Goal: Information Seeking & Learning: Learn about a topic

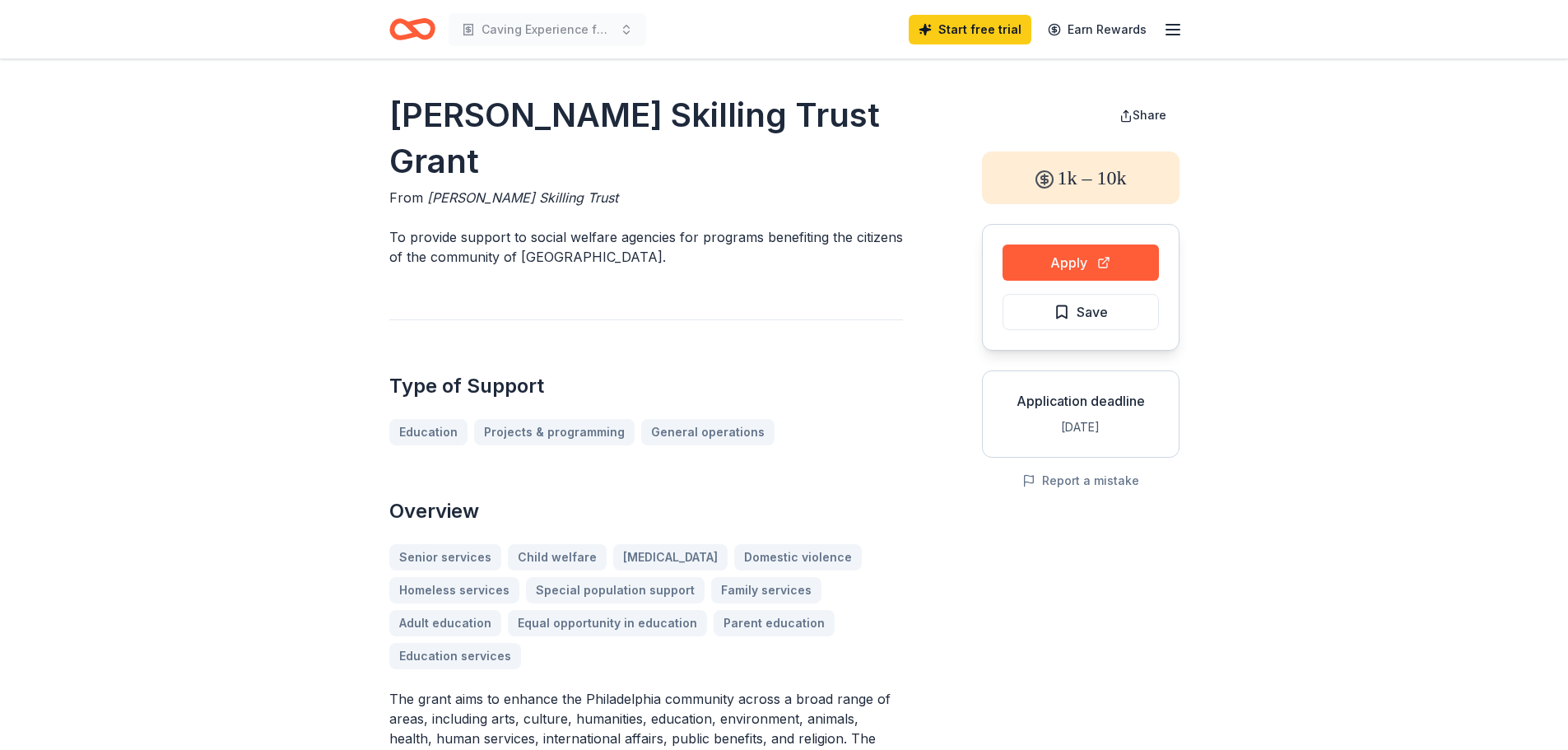
drag, startPoint x: 622, startPoint y: 200, endPoint x: 426, endPoint y: 200, distance: 196.0
click at [423, 200] on div "From Joseph Kennard Skilling Trust" at bounding box center [645, 197] width 513 height 19
drag, startPoint x: 429, startPoint y: 192, endPoint x: 523, endPoint y: 203, distance: 94.6
click at [523, 203] on span "Joseph Kennard Skilling Trust" at bounding box center [523, 198] width 191 height 17
drag, startPoint x: 581, startPoint y: 200, endPoint x: 535, endPoint y: 201, distance: 46.0
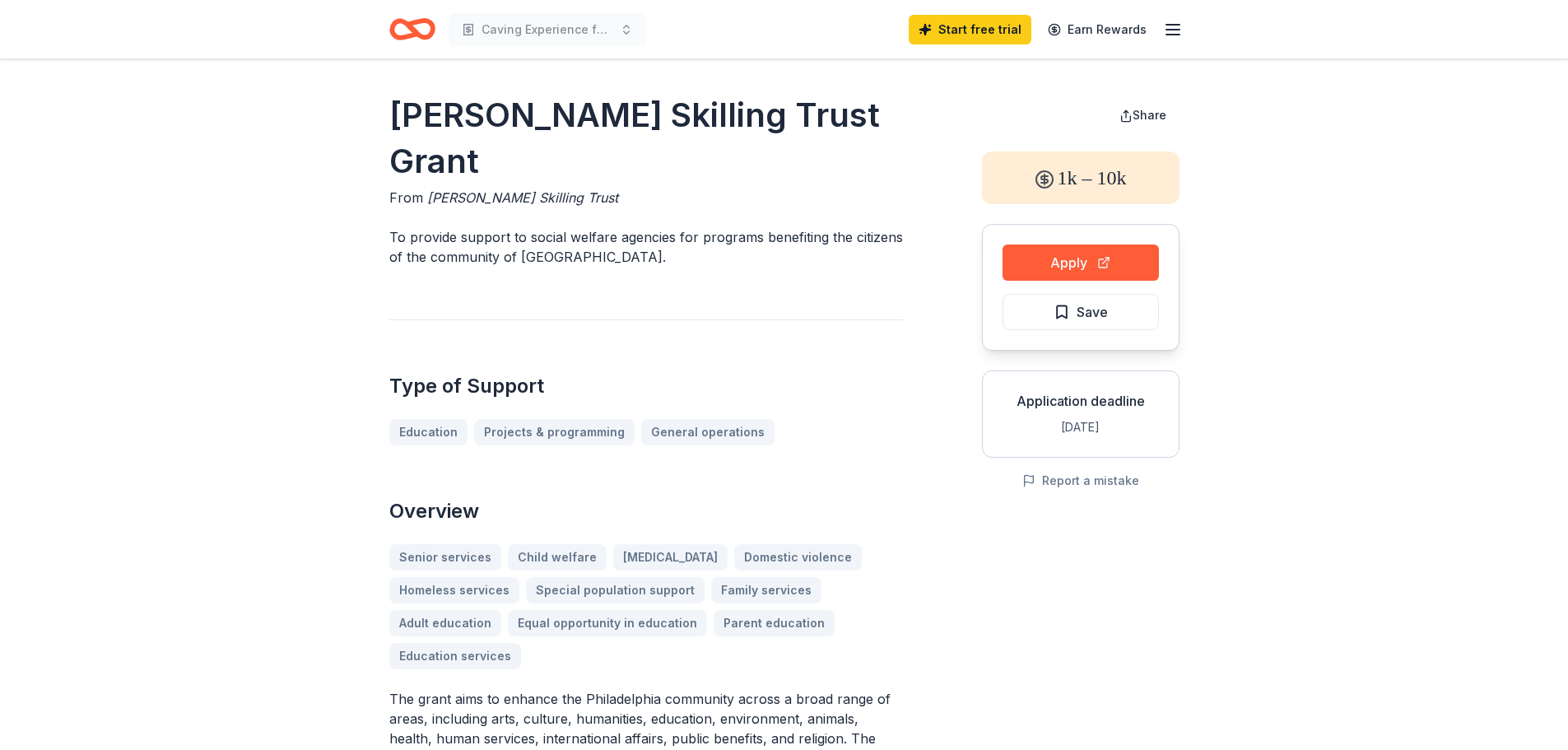
click at [535, 201] on span "Joseph Kennard Skilling Trust" at bounding box center [523, 198] width 191 height 17
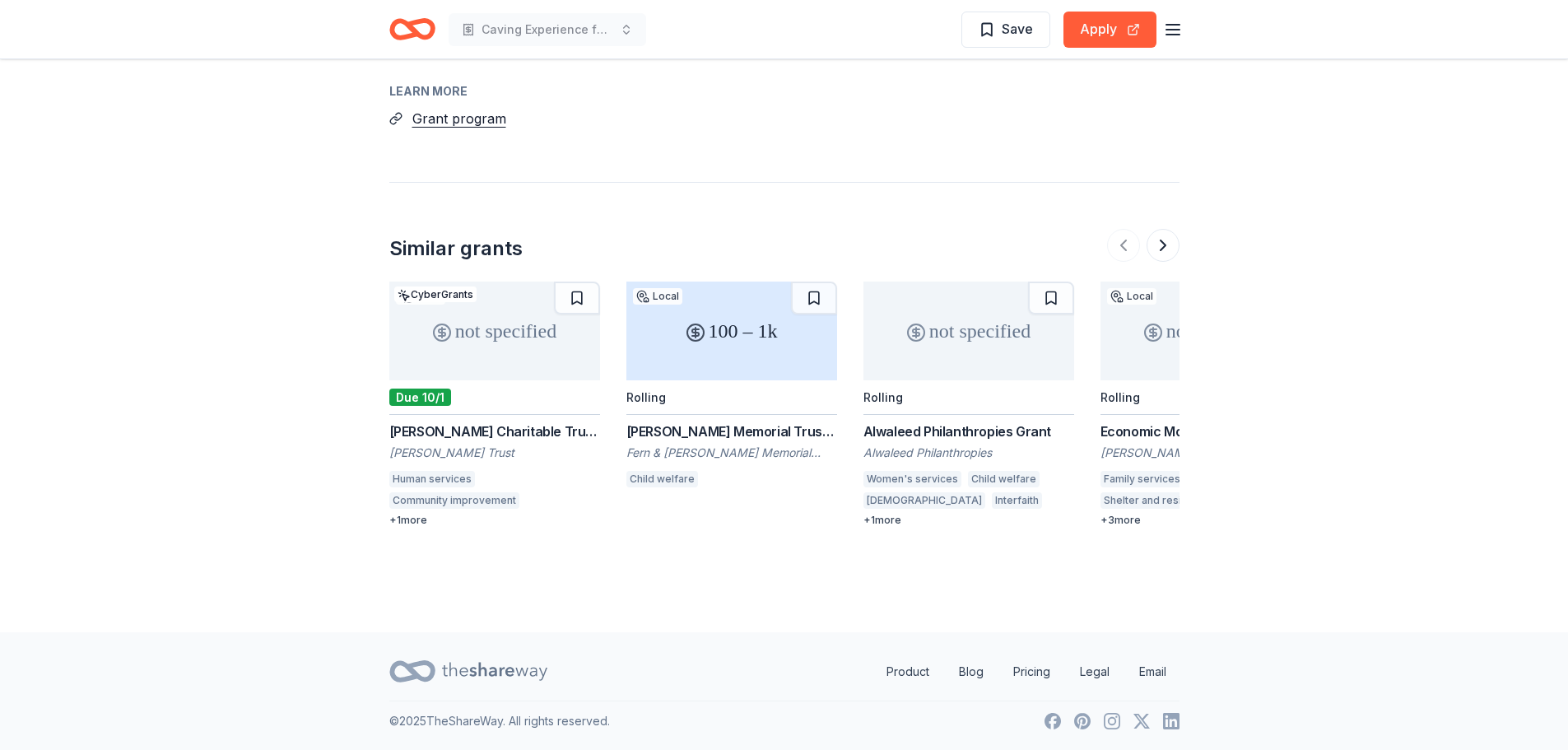
scroll to position [2043, 0]
click at [1163, 242] on button at bounding box center [1162, 244] width 32 height 32
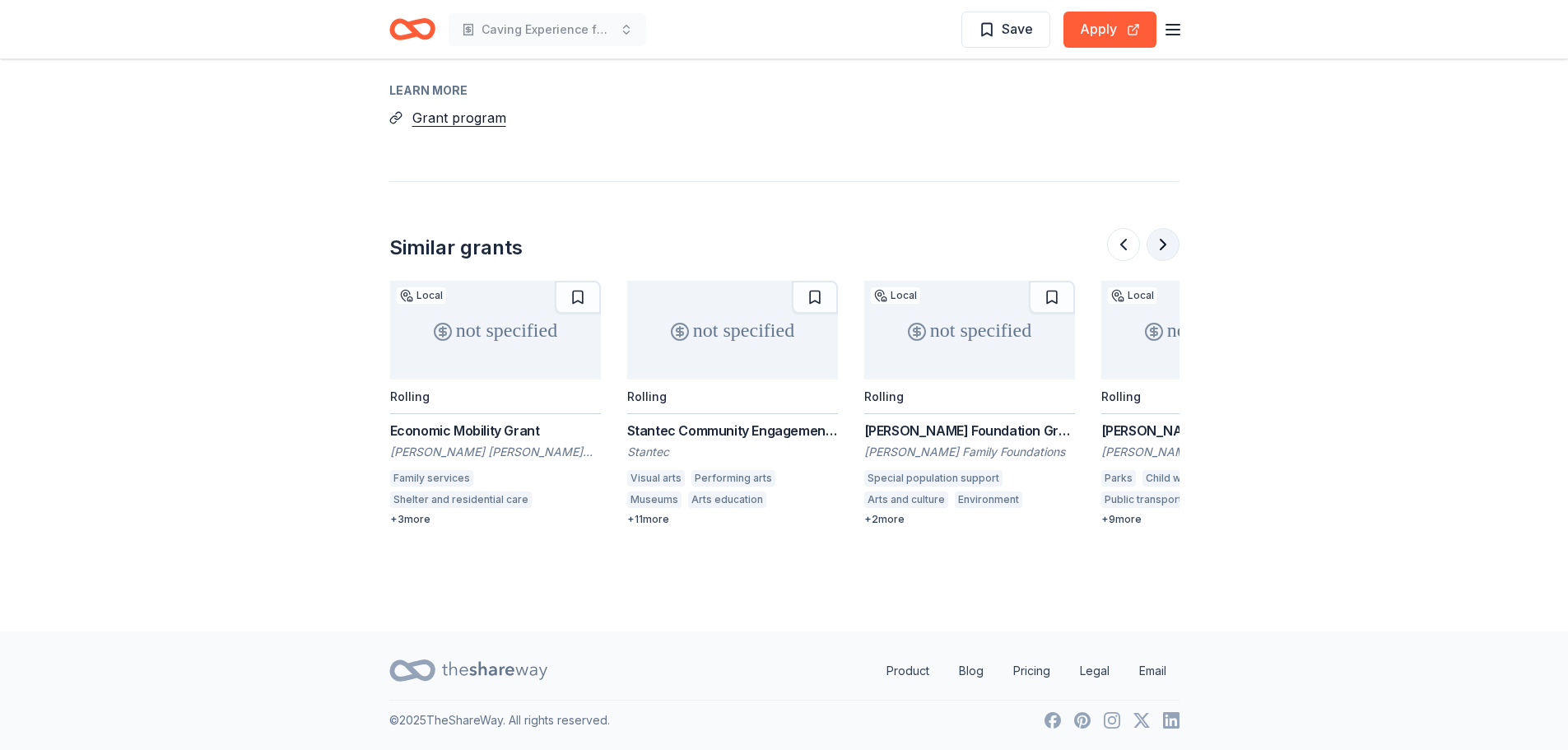
scroll to position [0, 711]
click at [898, 515] on div "+ 2 more" at bounding box center [968, 519] width 211 height 13
click at [1158, 251] on button at bounding box center [1162, 244] width 32 height 32
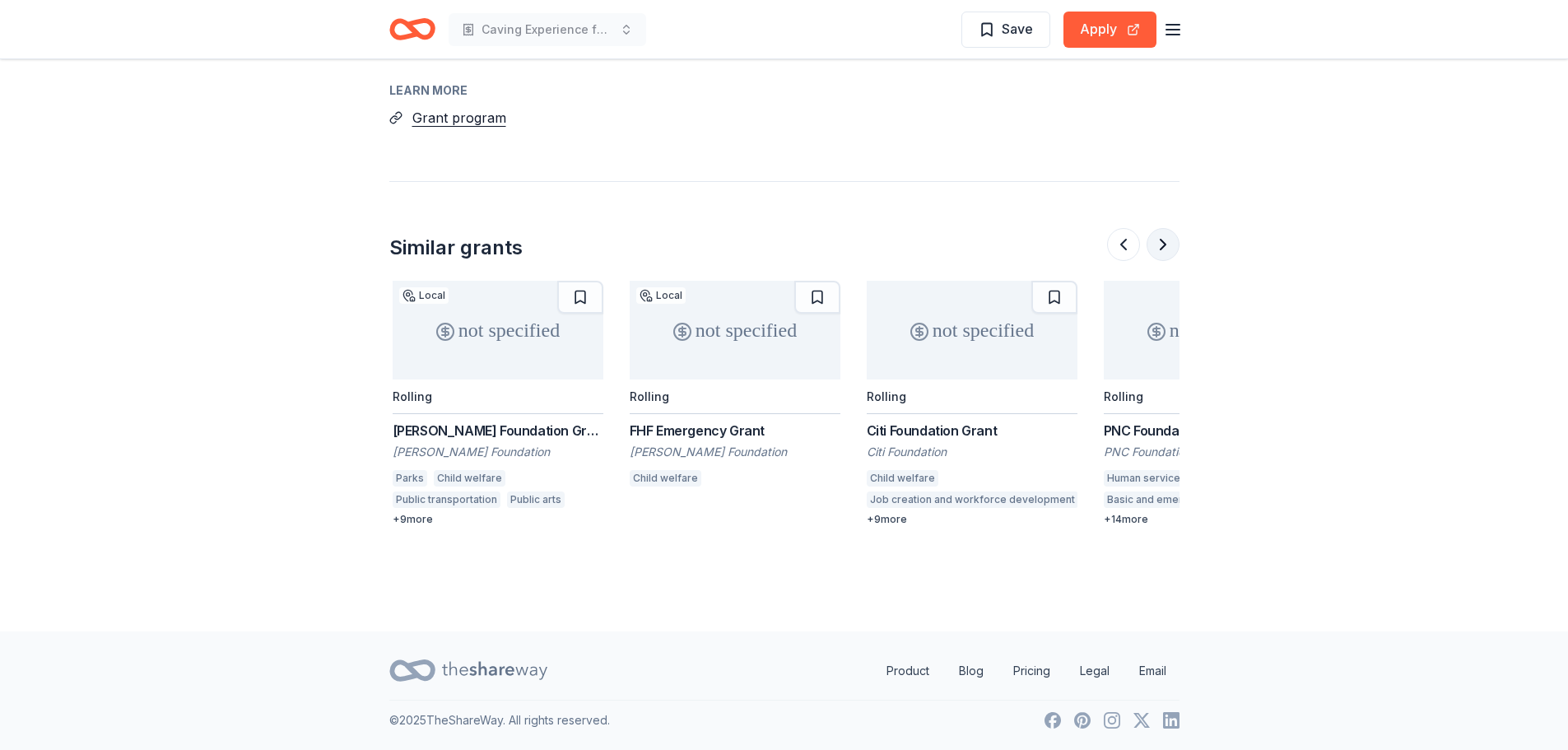
scroll to position [0, 1422]
click at [519, 428] on div "Benter Foundation Grant" at bounding box center [494, 430] width 211 height 19
click at [1163, 252] on button at bounding box center [1162, 244] width 32 height 32
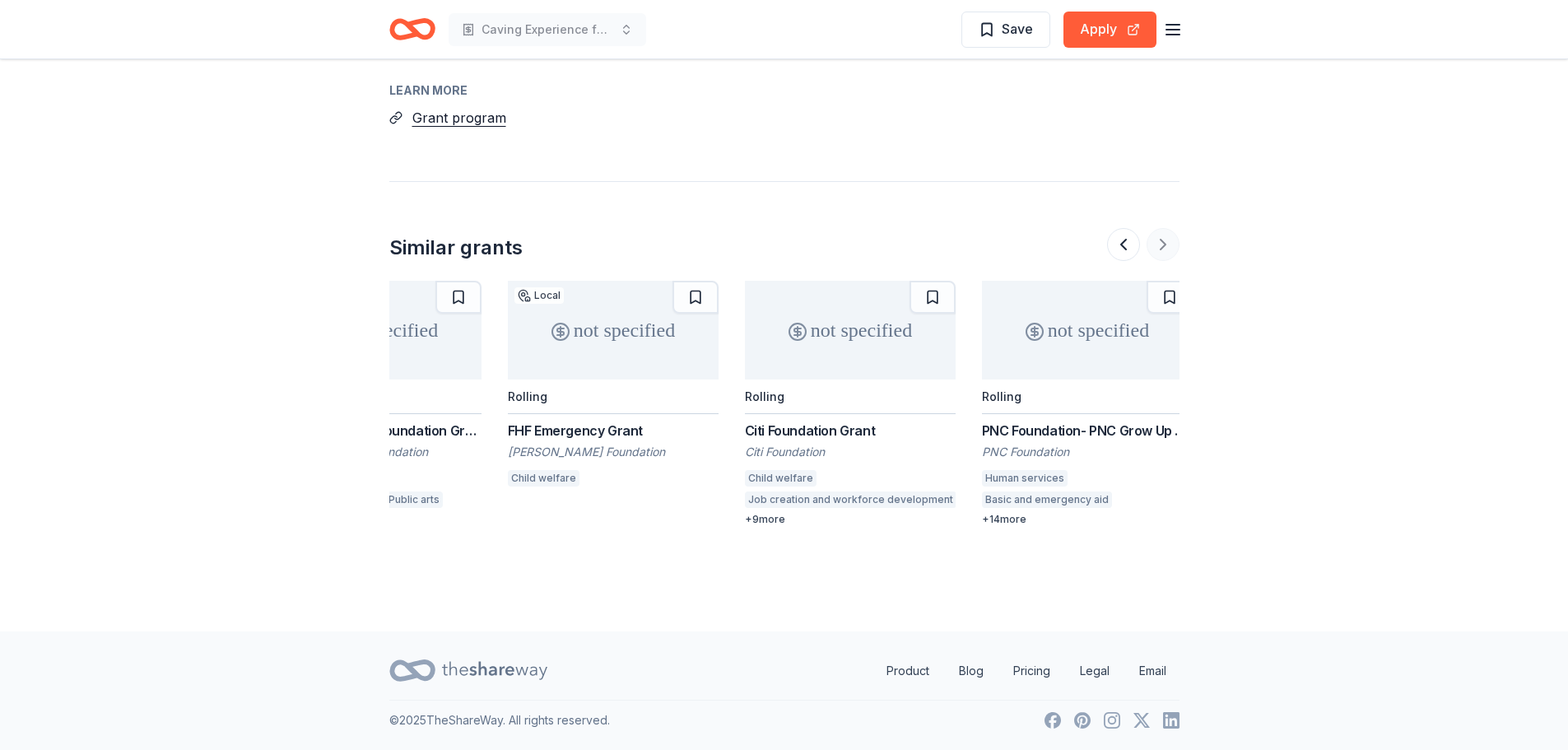
scroll to position [0, 1554]
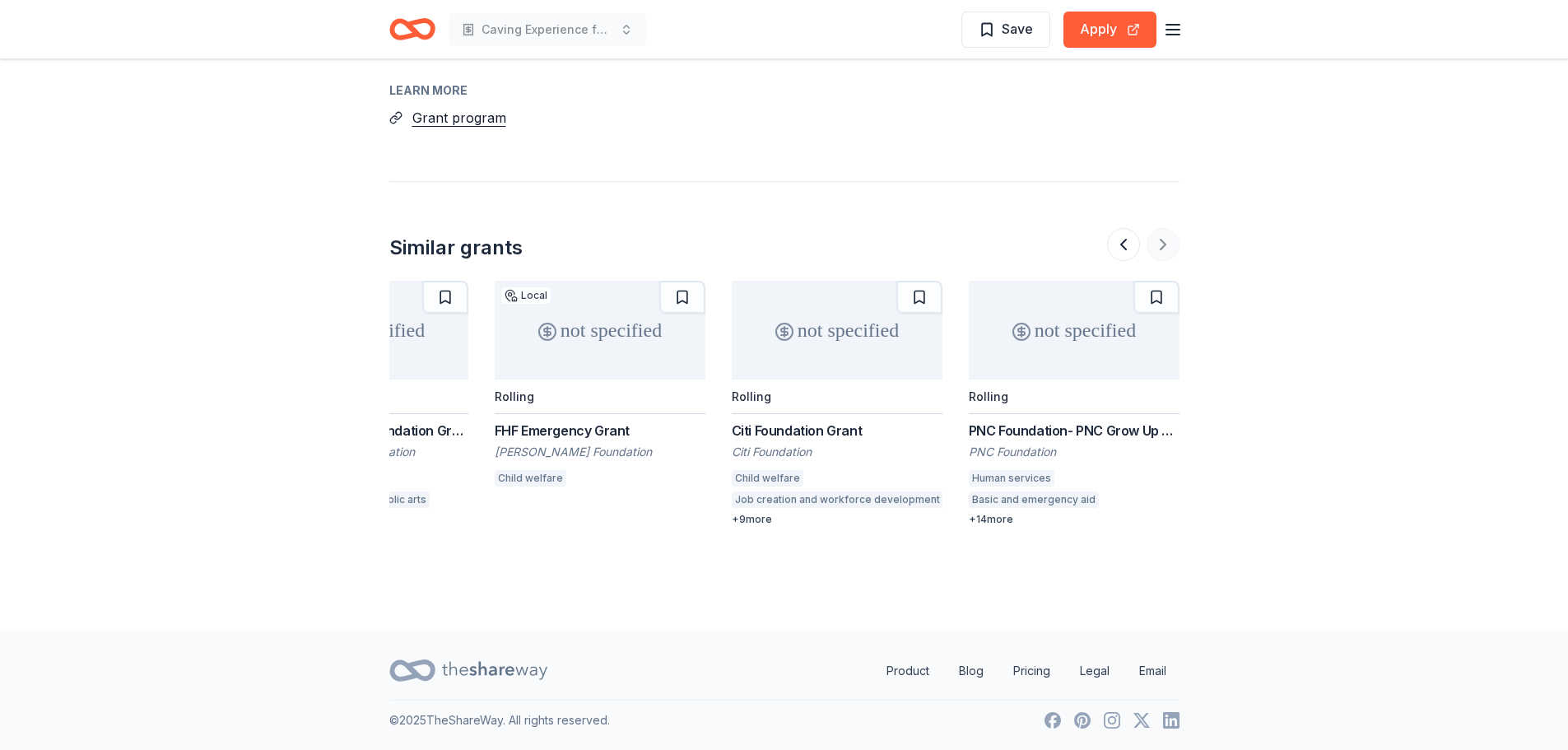
click at [1163, 252] on div at bounding box center [1143, 244] width 72 height 32
click at [1102, 428] on div "PNC Foundation- PNC Grow Up Great" at bounding box center [1074, 430] width 211 height 19
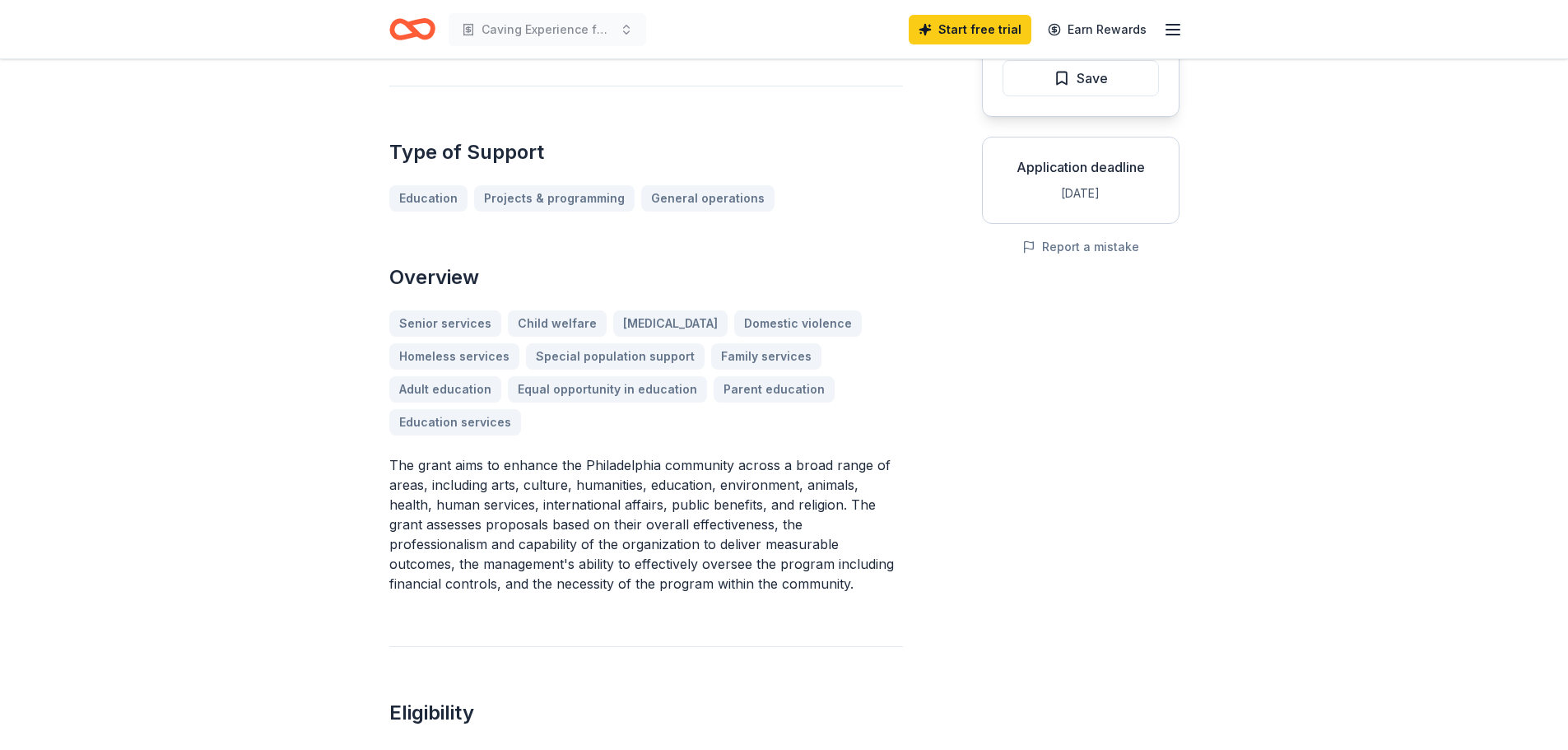
scroll to position [232, 0]
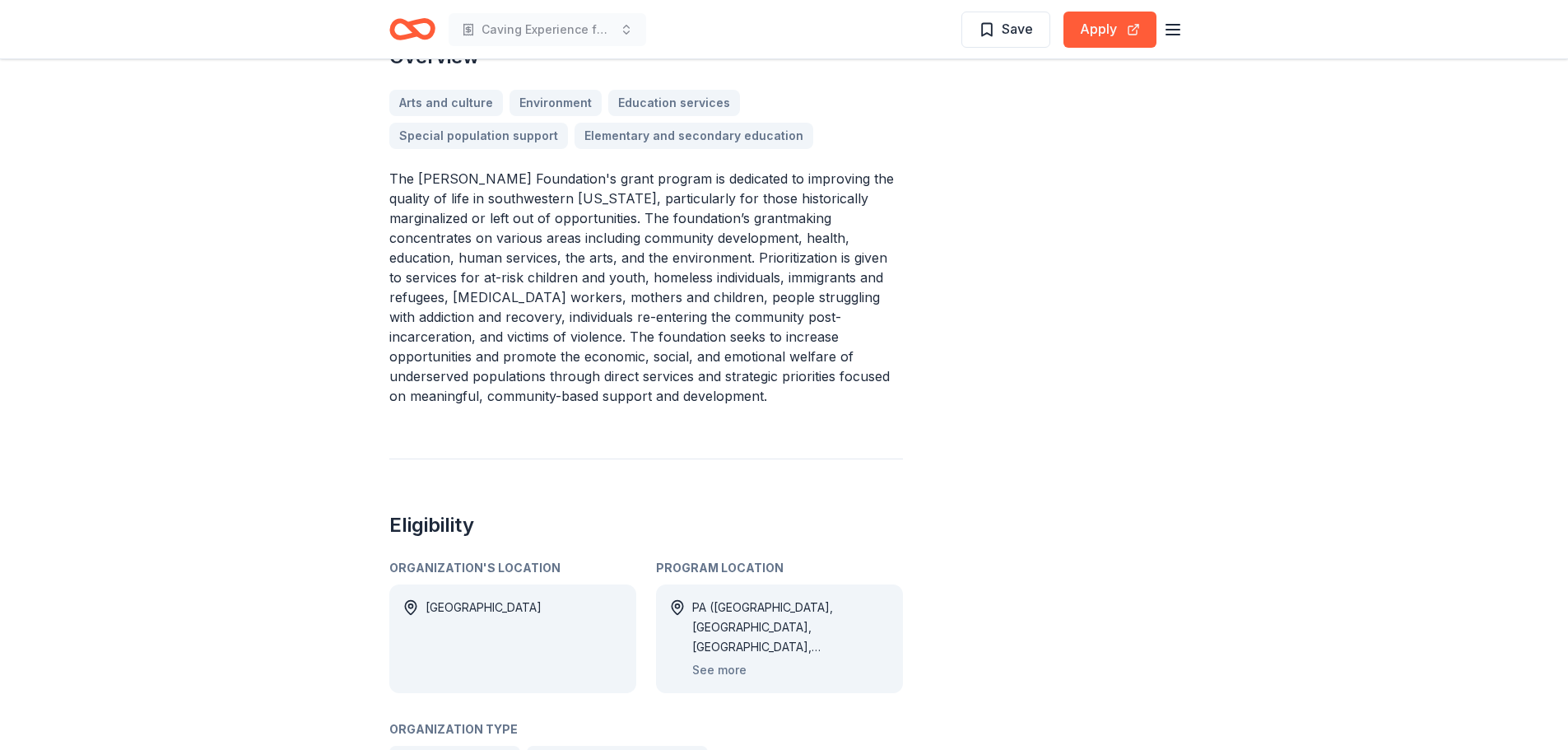
scroll to position [494, 0]
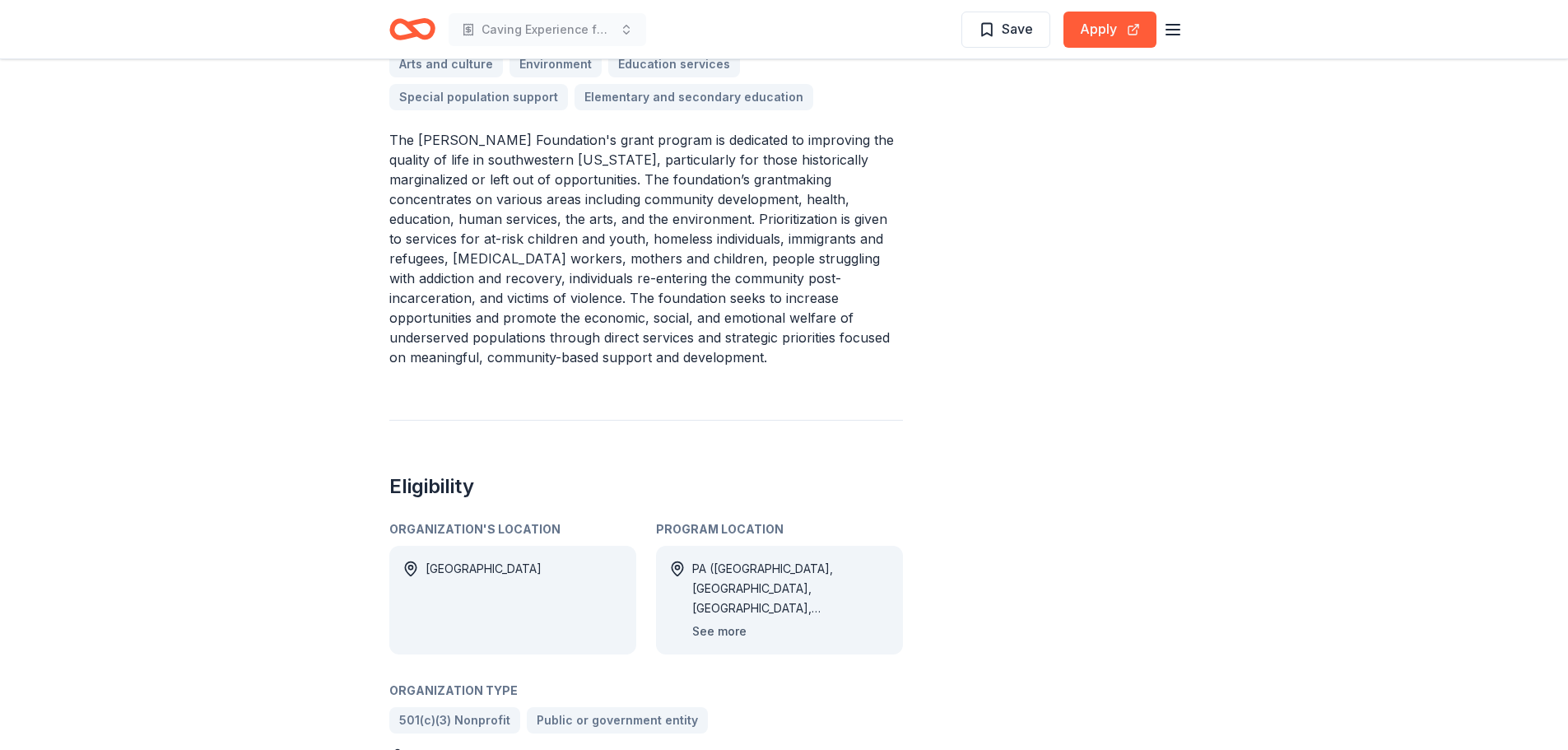
click at [711, 631] on button "See more" at bounding box center [719, 630] width 55 height 19
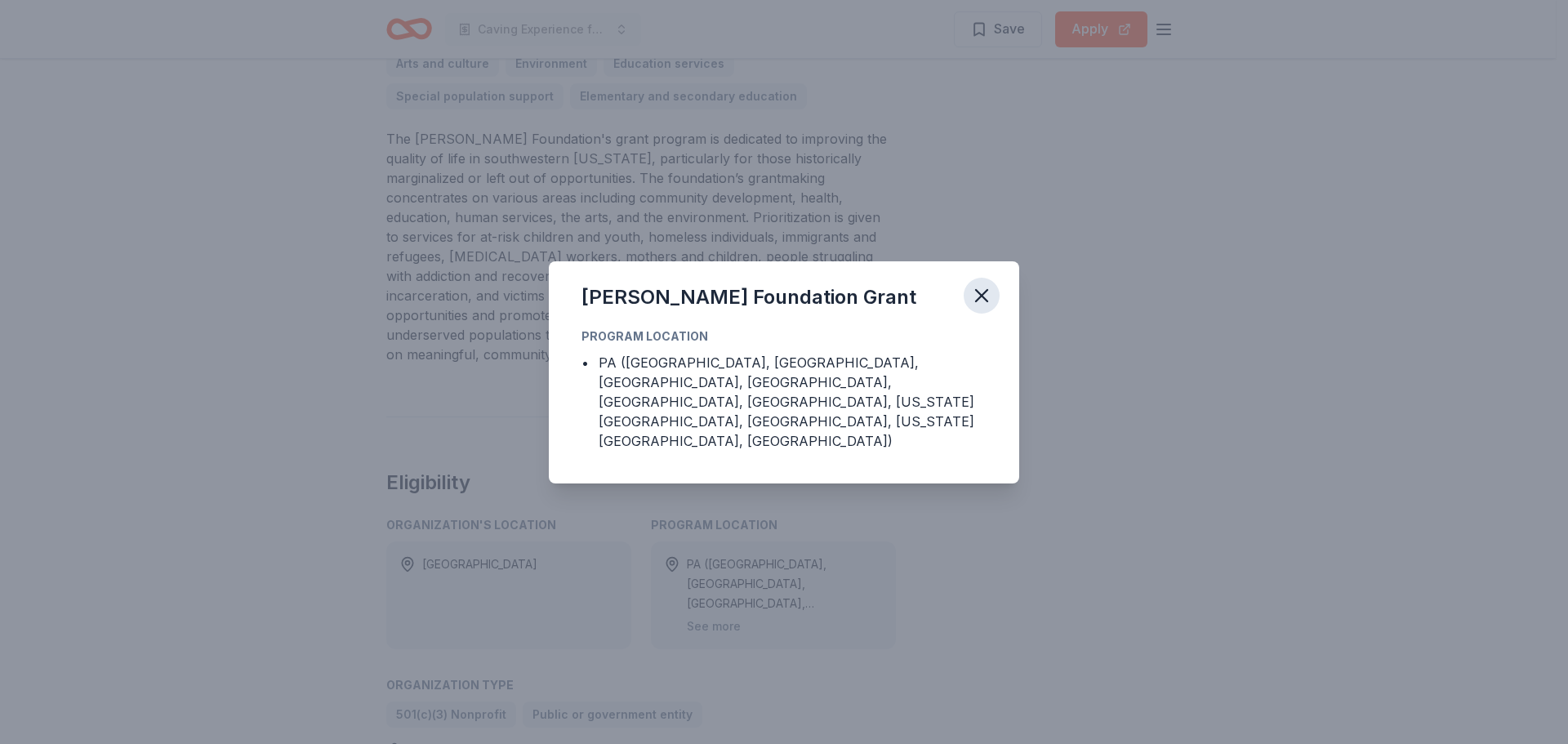
click at [984, 301] on icon "button" at bounding box center [981, 296] width 11 height 11
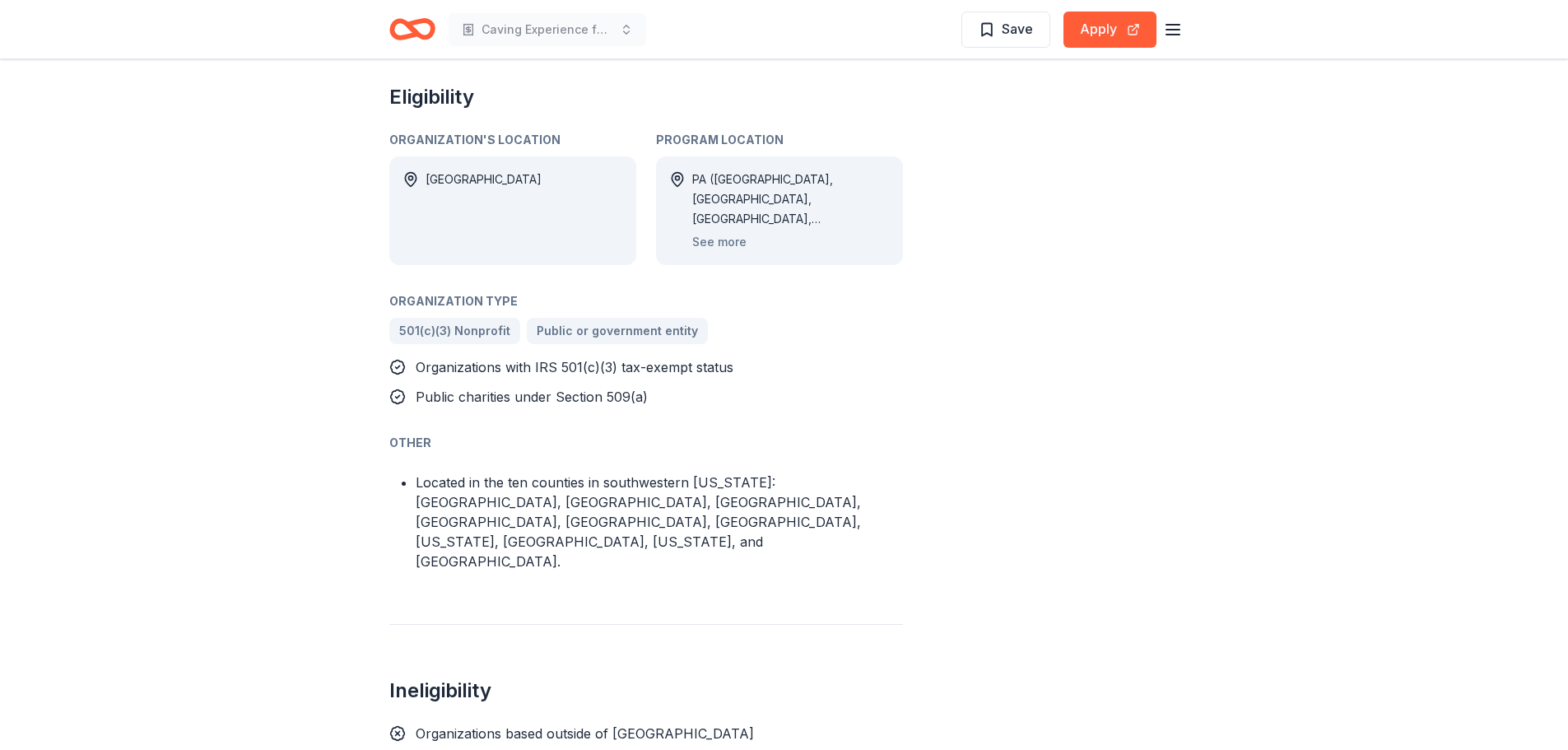
scroll to position [905, 0]
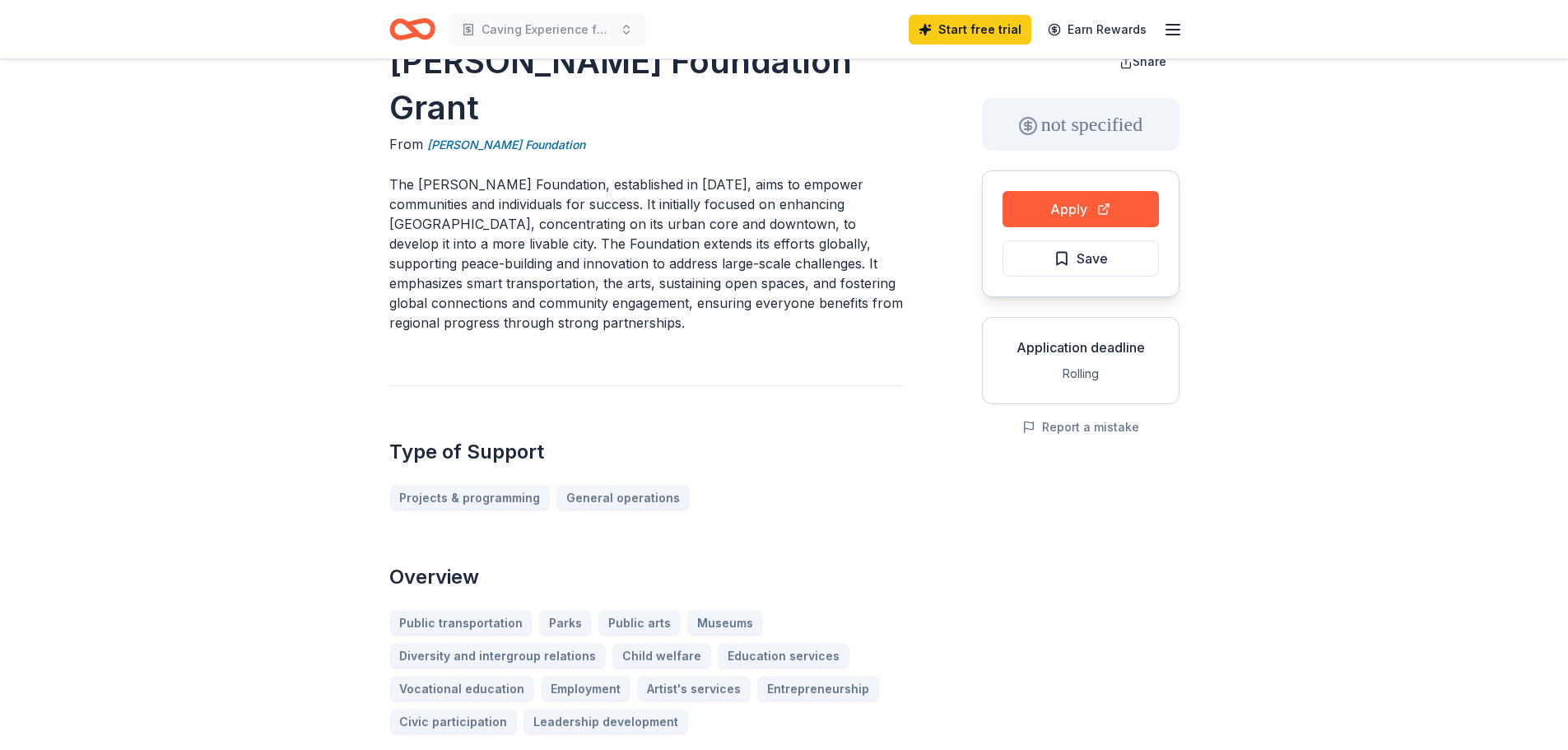
scroll to position [83, 0]
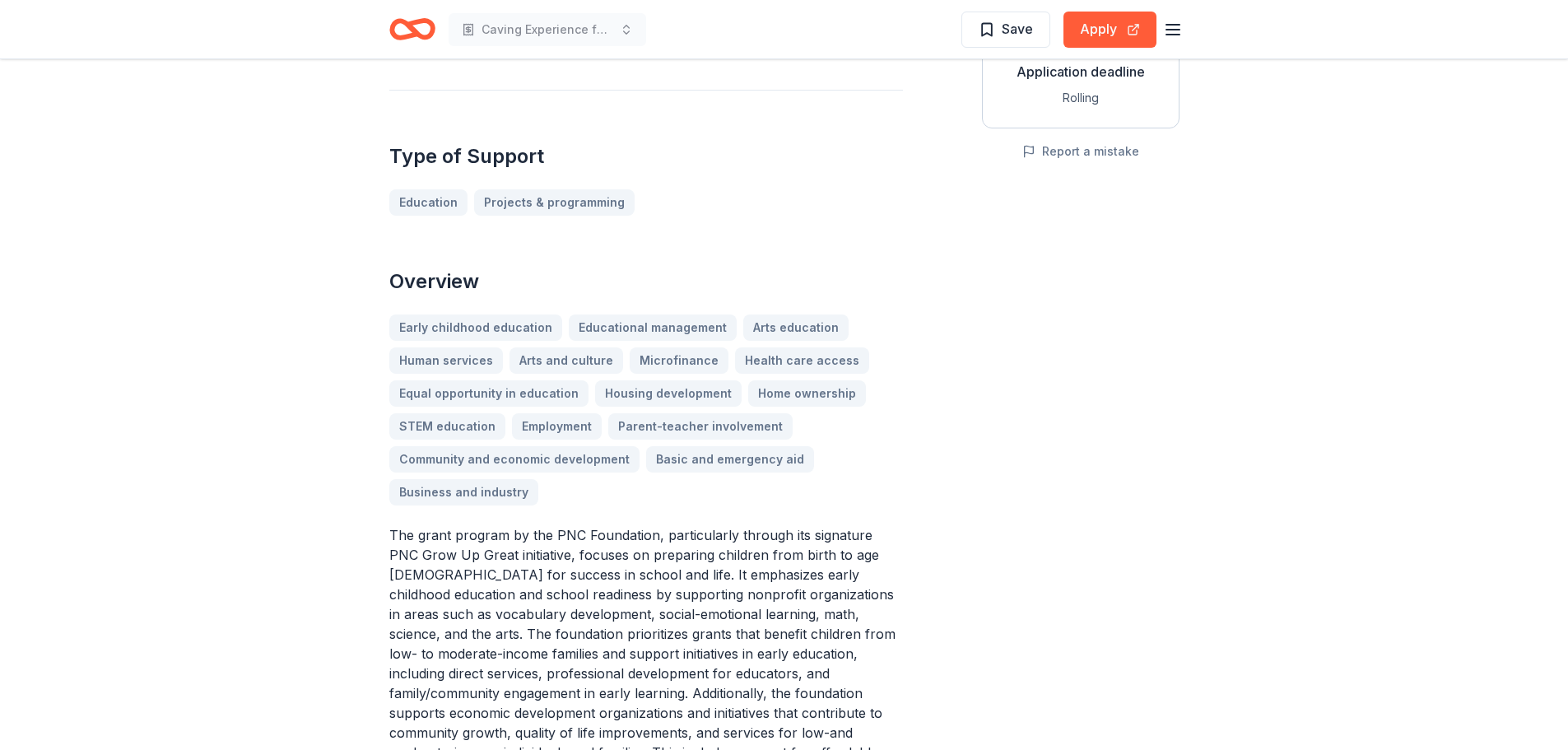
scroll to position [411, 0]
